Goal: Transaction & Acquisition: Purchase product/service

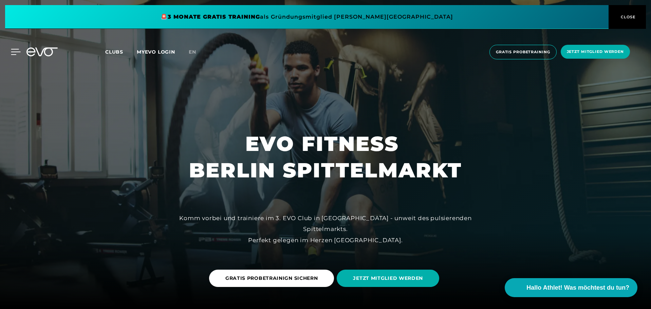
click at [12, 52] on icon at bounding box center [16, 52] width 10 height 6
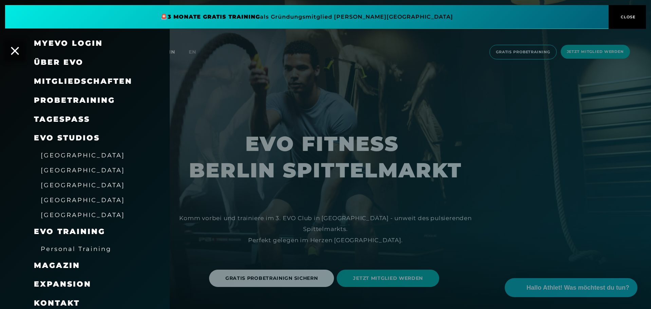
click at [65, 115] on link "TAGESPASS" at bounding box center [62, 119] width 56 height 9
click at [501, 233] on div at bounding box center [325, 154] width 651 height 309
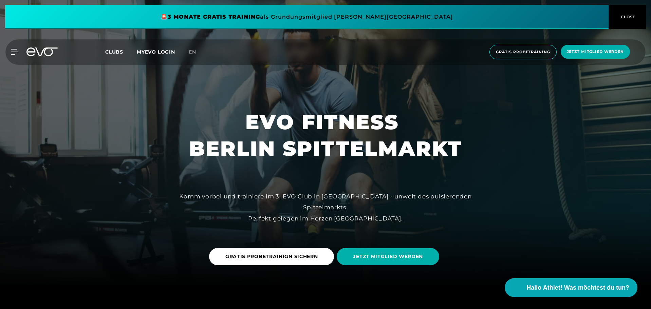
scroll to position [34, 0]
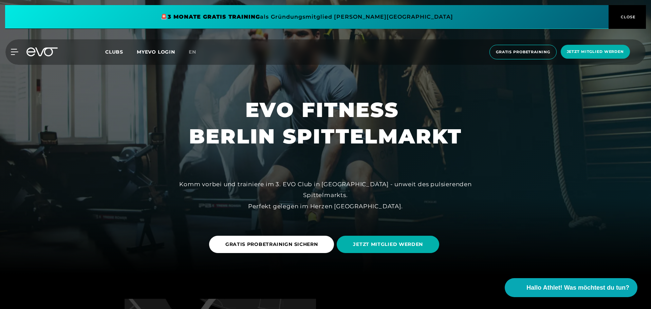
click at [14, 55] on icon at bounding box center [14, 51] width 7 height 5
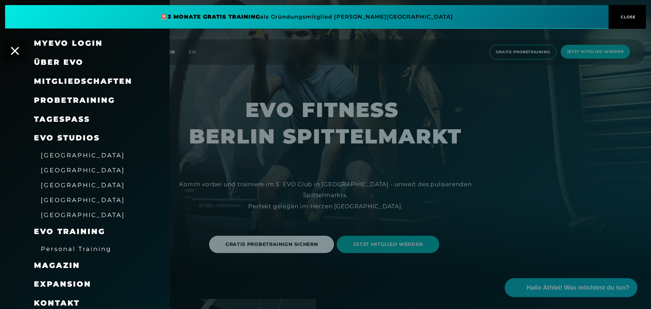
click at [69, 122] on link "TAGESPASS" at bounding box center [62, 119] width 56 height 9
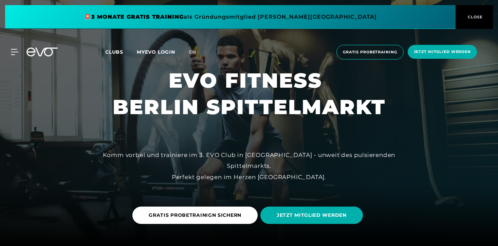
click at [20, 49] on div "MyEVO Login Über EVO Mitgliedschaften Probetraining TAGESPASS EVO Studios Düsse…" at bounding box center [11, 52] width 24 height 6
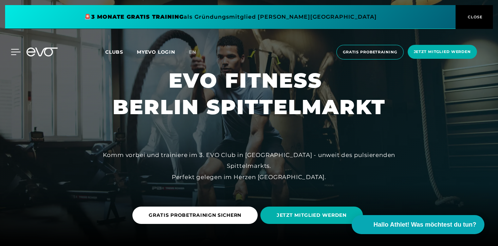
click at [16, 52] on icon at bounding box center [16, 51] width 10 height 5
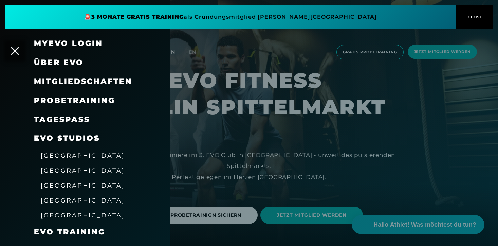
click at [50, 118] on link "TAGESPASS" at bounding box center [62, 119] width 56 height 9
